Goal: Complete application form

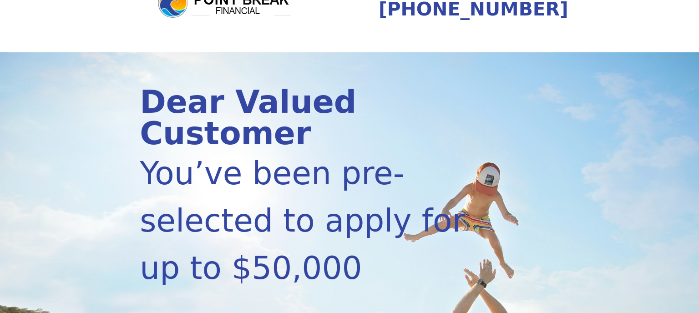
scroll to position [192, 0]
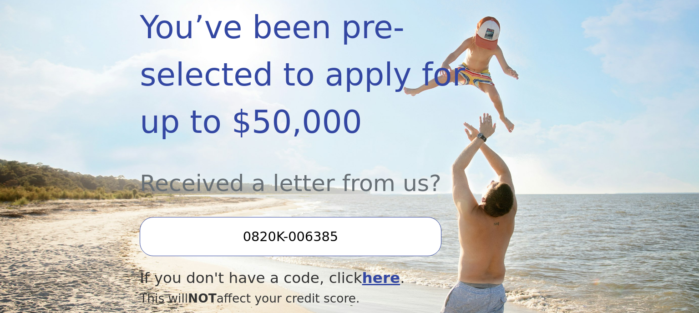
click at [222, 217] on input "0820K-006385" at bounding box center [290, 236] width 301 height 39
click at [346, 217] on input "0820K-006385" at bounding box center [290, 236] width 301 height 39
type input "0"
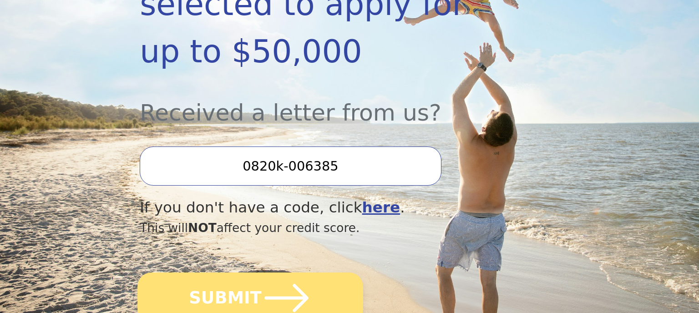
scroll to position [336, 0]
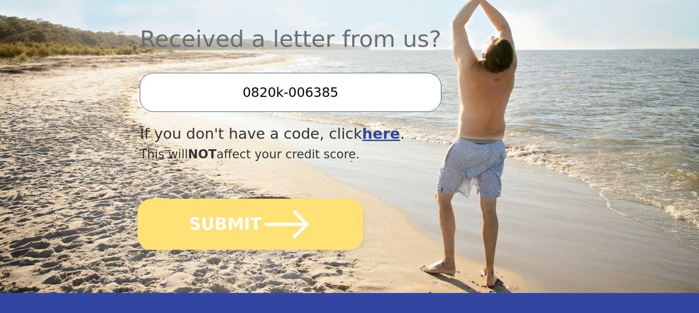
type input "0820k-006385"
click at [291, 210] on icon "submit" at bounding box center [287, 224] width 44 height 28
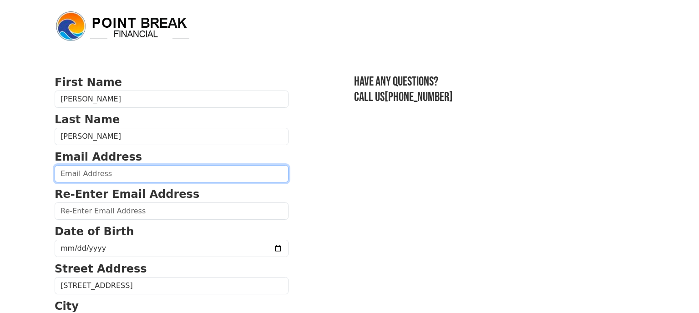
click at [75, 173] on input "email" at bounding box center [172, 173] width 234 height 17
type input "dbelton8@gmail.com"
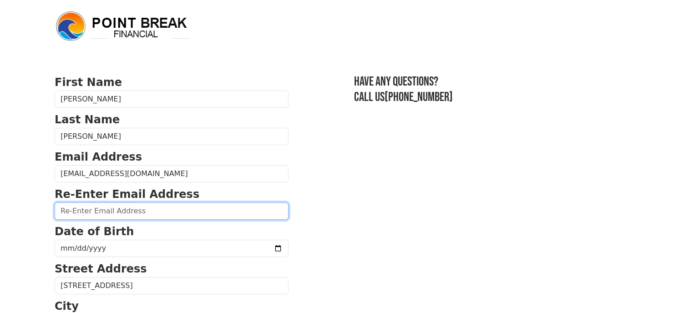
type input "dbelton8@gmail.com"
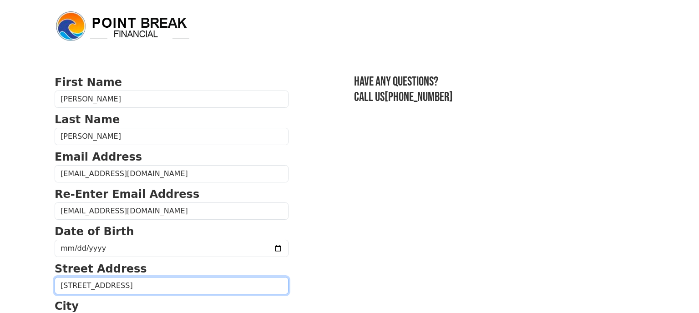
type input "2102 Ebinport Road"
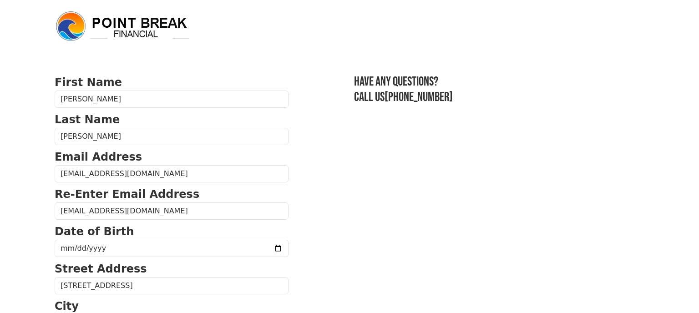
type input "29732"
type input "(803) 818-8228"
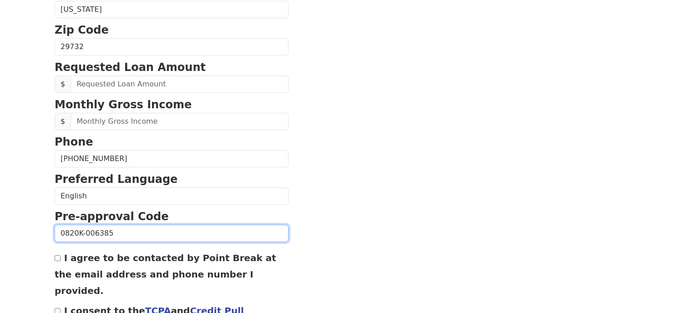
click at [194, 237] on input "0820K-006385" at bounding box center [172, 233] width 234 height 17
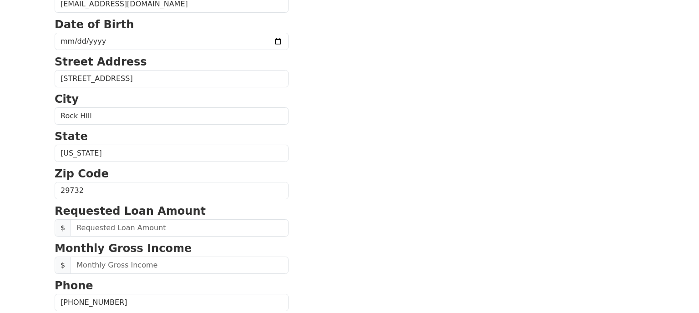
scroll to position [240, 0]
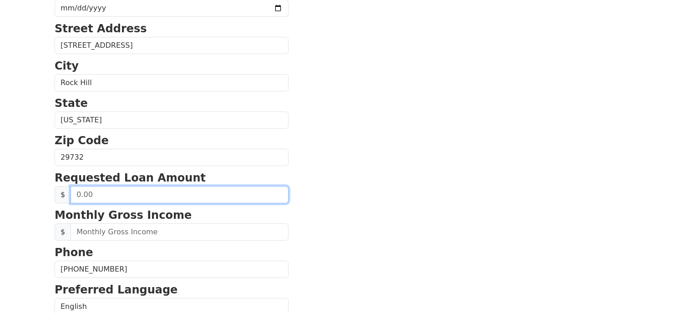
click at [106, 193] on input "text" at bounding box center [180, 194] width 218 height 17
type input "-0.00"
click at [96, 193] on input "text" at bounding box center [180, 194] width 218 height 17
type input "20,000.00"
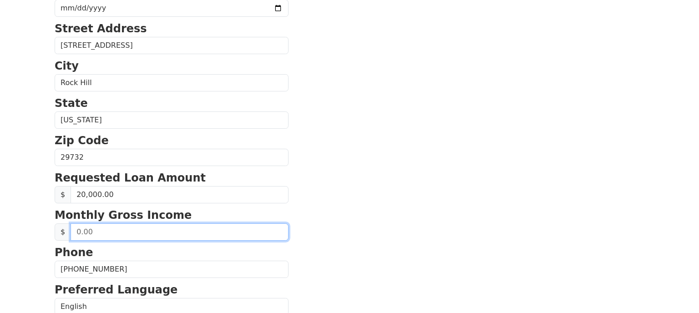
click at [111, 231] on input "text" at bounding box center [180, 231] width 218 height 17
type input "3,560.00"
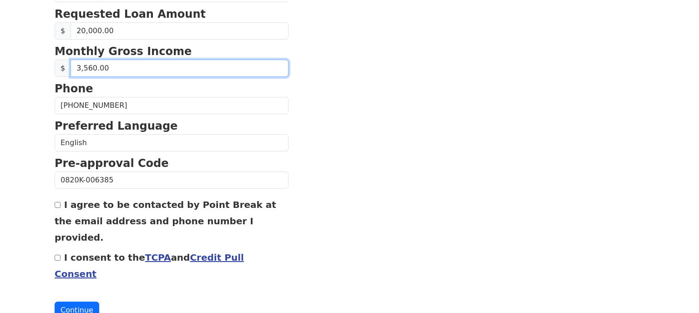
scroll to position [408, 0]
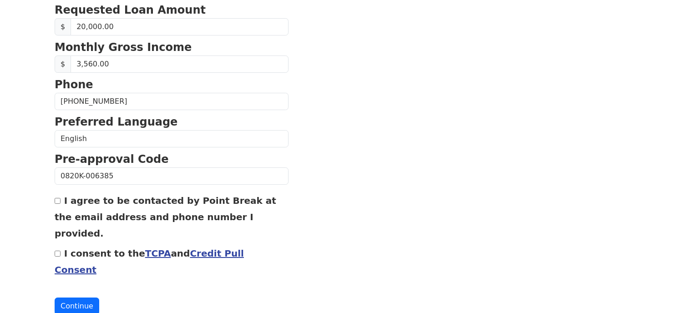
click at [59, 199] on input "I agree to be contacted by Point Break at the email address and phone number I …" at bounding box center [58, 201] width 6 height 6
checkbox input "true"
click at [58, 251] on input "I consent to the TCPA and Credit Pull Consent" at bounding box center [58, 254] width 6 height 6
checkbox input "true"
click at [77, 298] on button "Continue" at bounding box center [77, 306] width 45 height 17
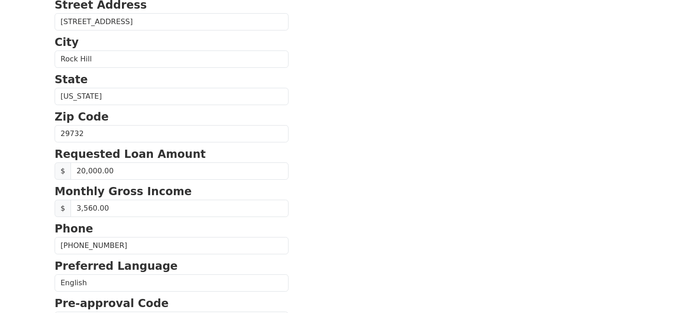
scroll to position [133, 0]
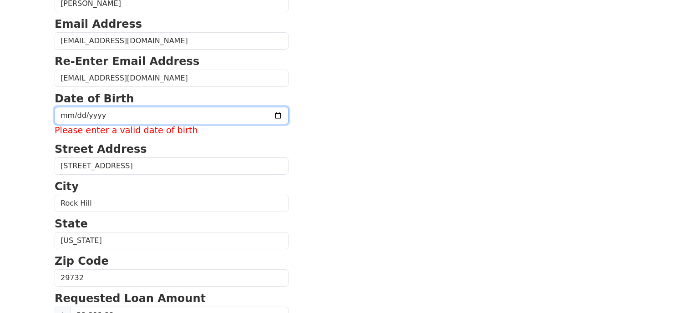
click at [71, 116] on input "date" at bounding box center [172, 115] width 234 height 17
type input "1959-12-26"
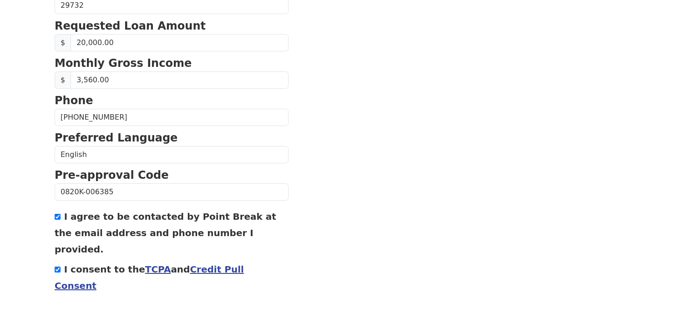
scroll to position [408, 0]
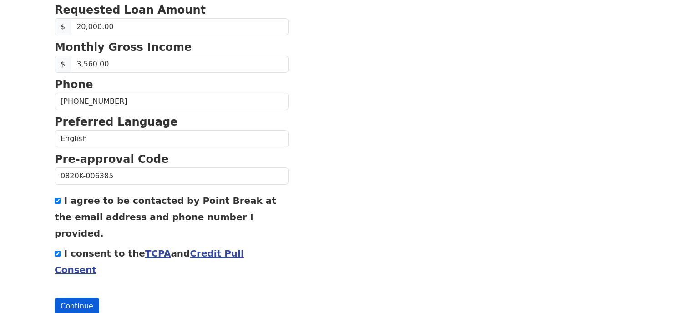
click at [72, 298] on button "Continue" at bounding box center [77, 306] width 45 height 17
